Goal: Task Accomplishment & Management: Manage account settings

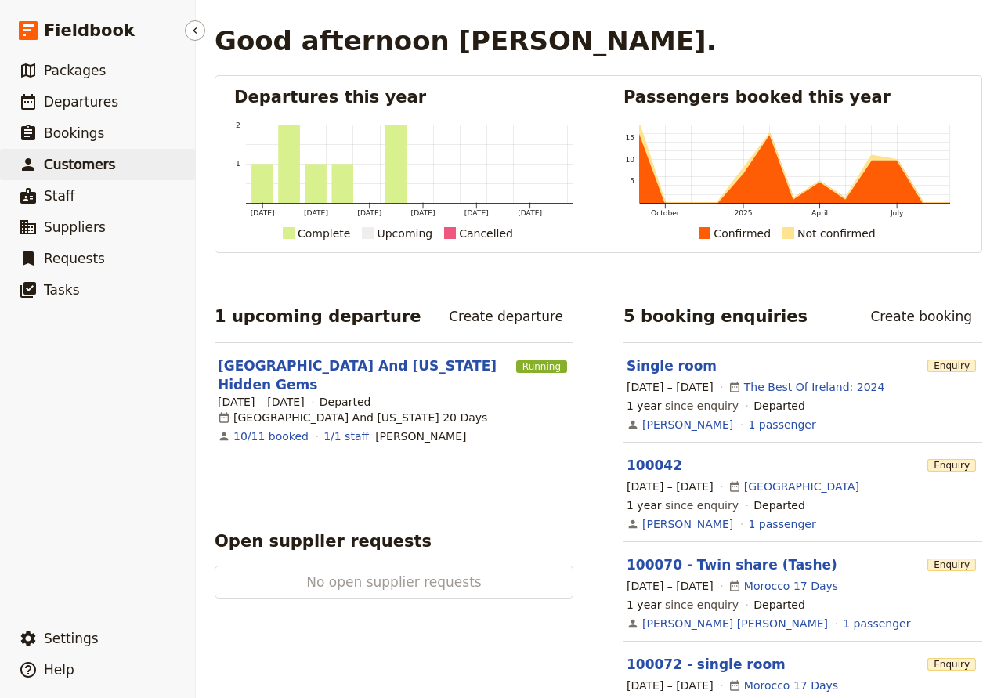
click at [71, 161] on span "Customers" at bounding box center [79, 165] width 71 height 16
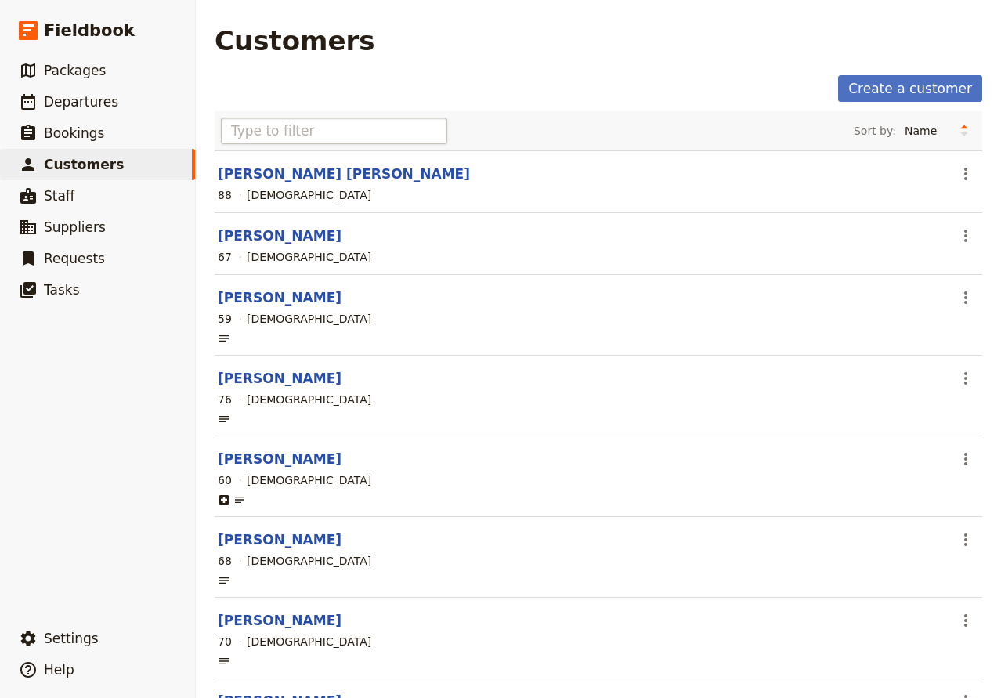
drag, startPoint x: 373, startPoint y: 148, endPoint x: 384, endPoint y: 138, distance: 15.0
click at [376, 146] on div "Sort by: Name Age Gender" at bounding box center [599, 130] width 768 height 39
click at [385, 137] on input "text" at bounding box center [334, 131] width 226 height 27
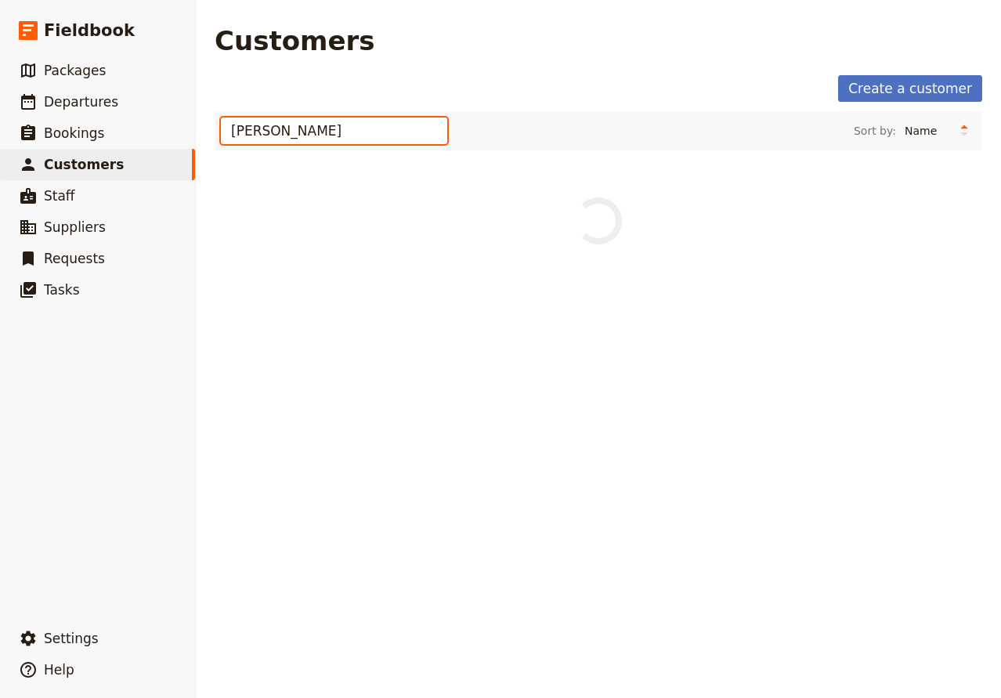
type input "[PERSON_NAME]"
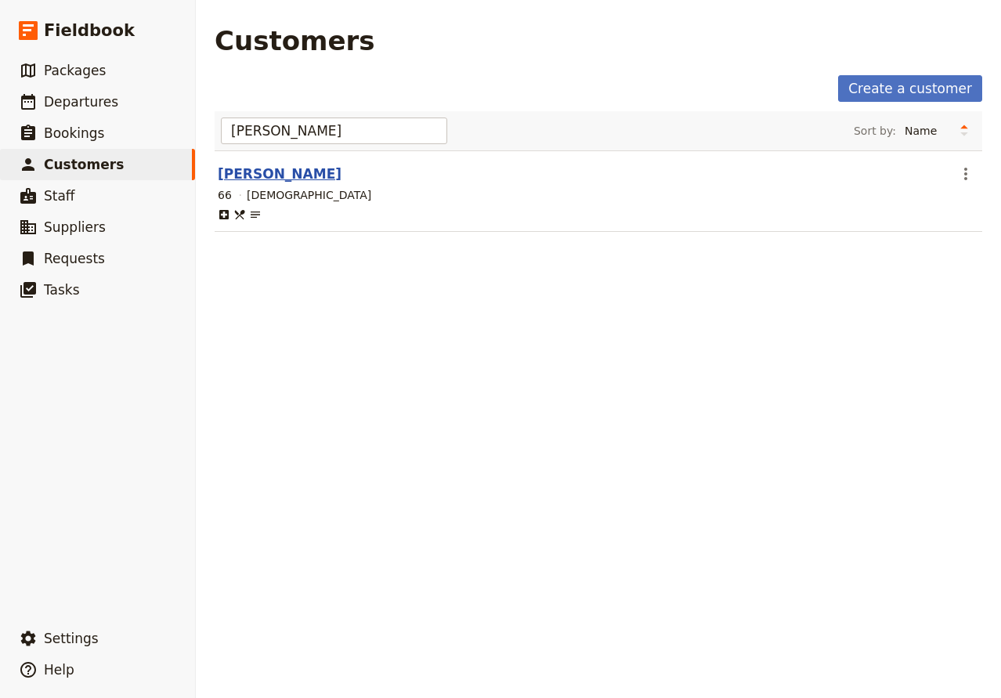
click at [306, 174] on link "[PERSON_NAME]" at bounding box center [280, 174] width 124 height 16
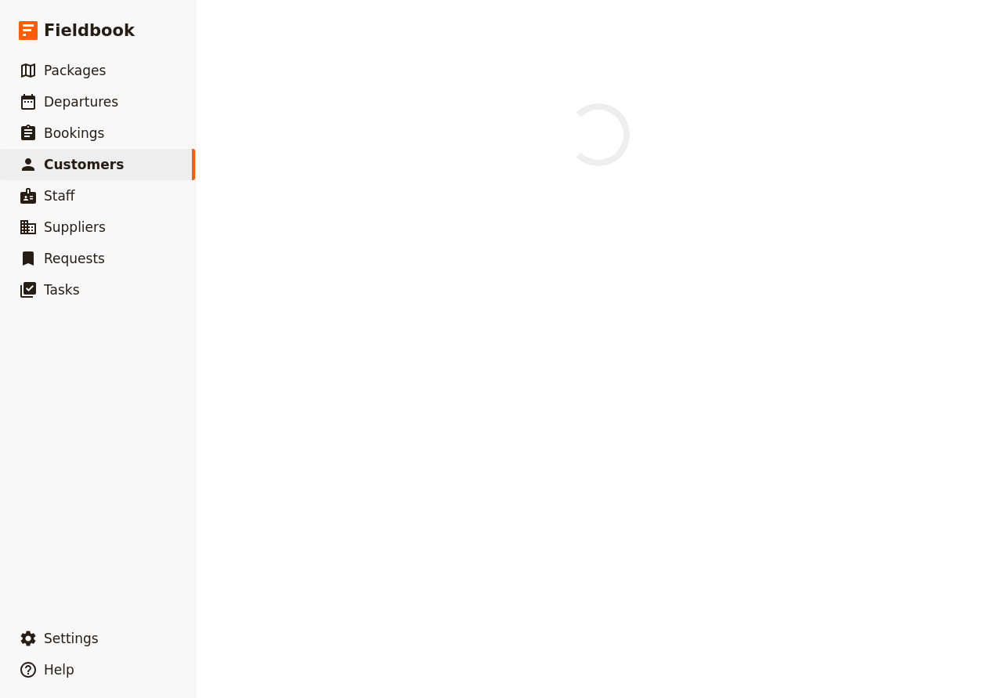
select select "[DEMOGRAPHIC_DATA]"
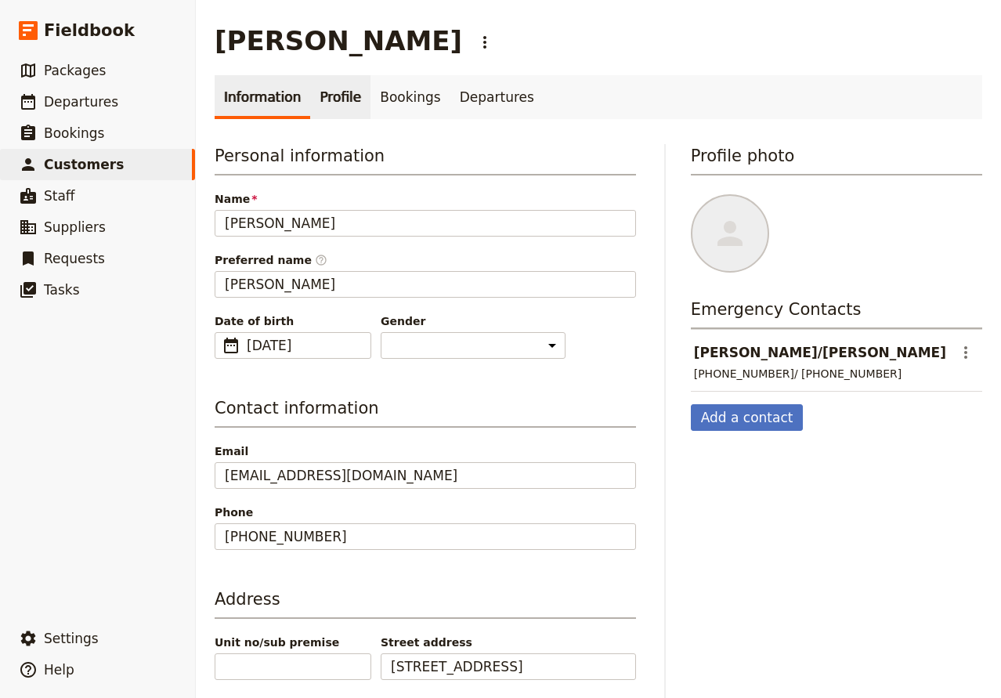
click at [317, 100] on link "Profile" at bounding box center [340, 97] width 60 height 44
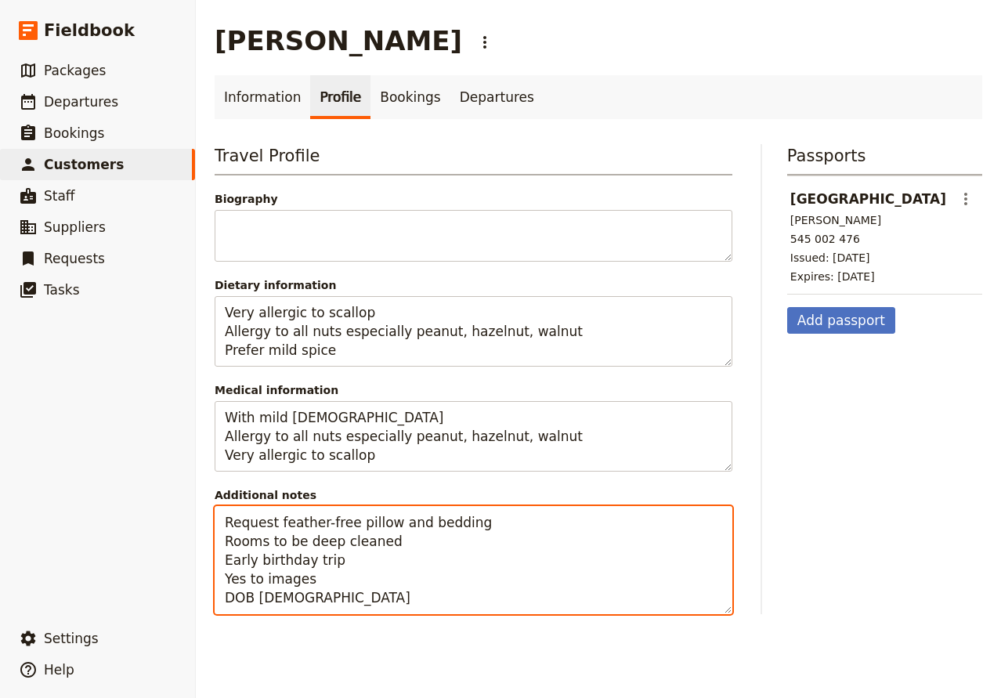
drag, startPoint x: 346, startPoint y: 606, endPoint x: 283, endPoint y: 569, distance: 73.4
click at [217, 553] on textarea "Request feather-free pillow and bedding Rooms to be deep cleaned Early birthday…" at bounding box center [474, 560] width 518 height 108
click at [355, 559] on textarea "Request feather-free pillow and bedding Rooms to be deep cleaned Early birthday…" at bounding box center [474, 560] width 518 height 108
drag, startPoint x: 399, startPoint y: 541, endPoint x: 189, endPoint y: 521, distance: 210.9
click at [215, 521] on textarea "Request feather-free pillow and bedding Rooms to be deep cleaned Early birthday…" at bounding box center [474, 560] width 518 height 108
